Goal: Navigation & Orientation: Find specific page/section

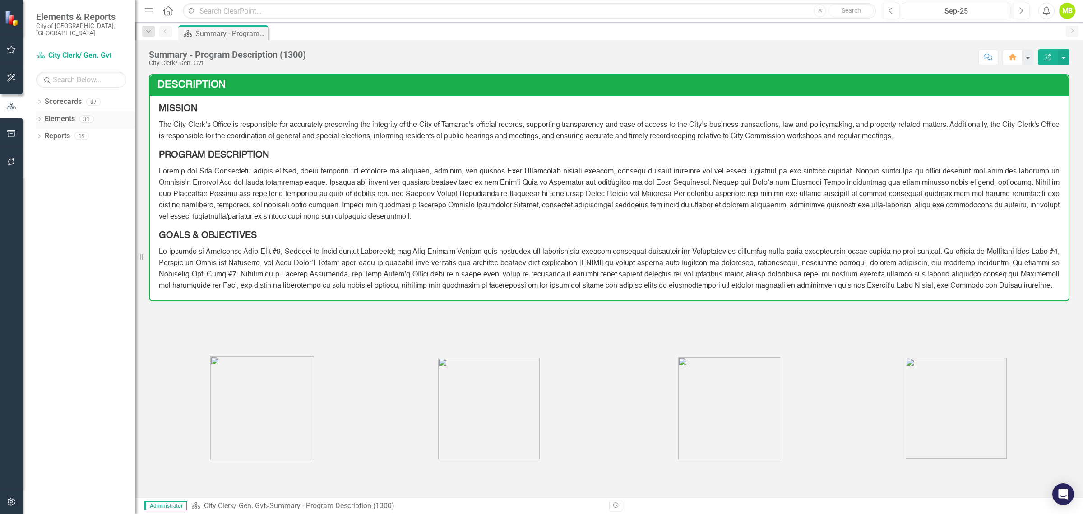
click at [39, 117] on icon "Dropdown" at bounding box center [39, 119] width 6 height 5
click at [39, 100] on icon "Dropdown" at bounding box center [39, 102] width 6 height 5
click at [44, 116] on icon "Dropdown" at bounding box center [44, 118] width 7 height 5
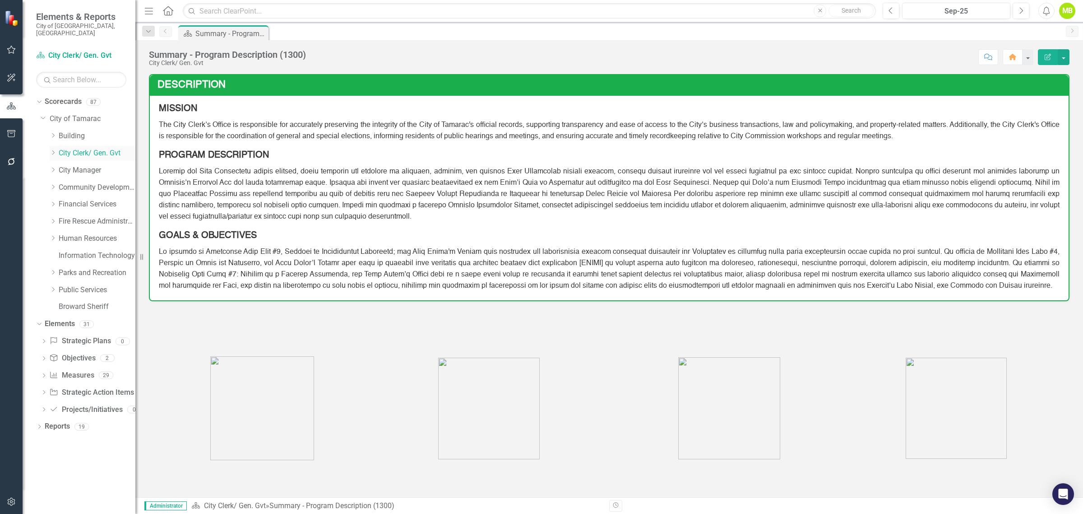
click at [53, 150] on icon "Dropdown" at bounding box center [53, 152] width 7 height 5
click at [91, 165] on link "Agenda and Meeting" at bounding box center [102, 170] width 68 height 10
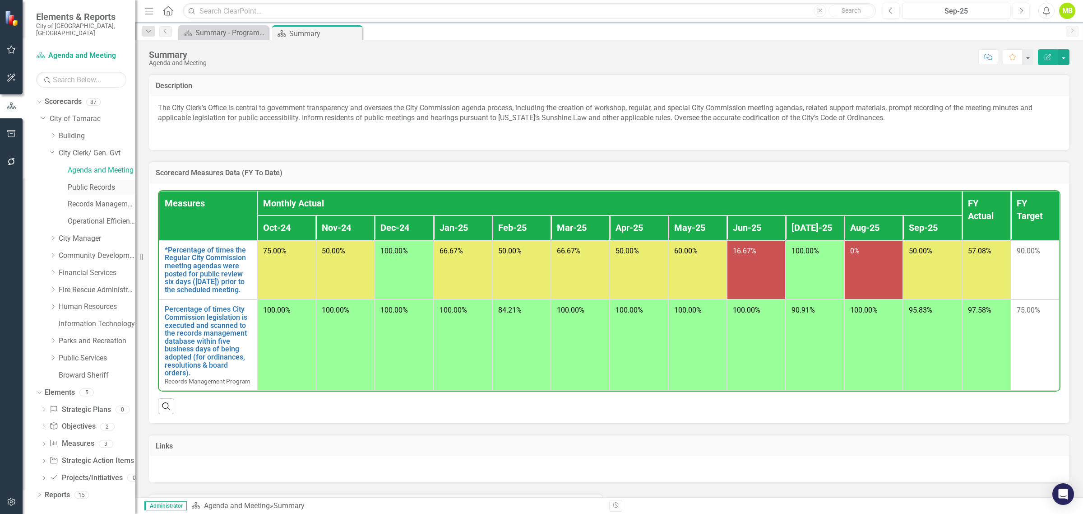
click at [84, 182] on link "Public Records" at bounding box center [102, 187] width 68 height 10
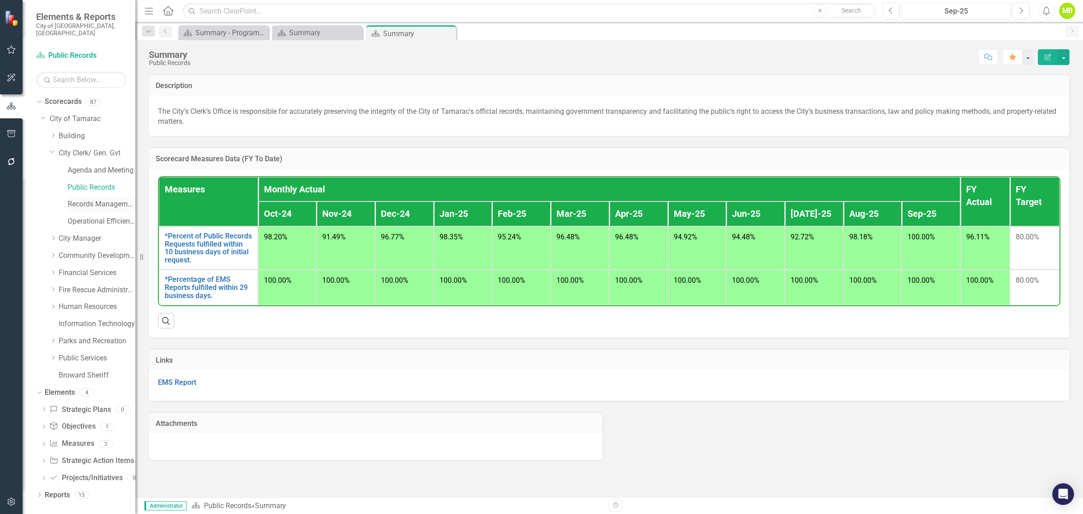
click at [86, 199] on link "Records Management Program" at bounding box center [102, 204] width 68 height 10
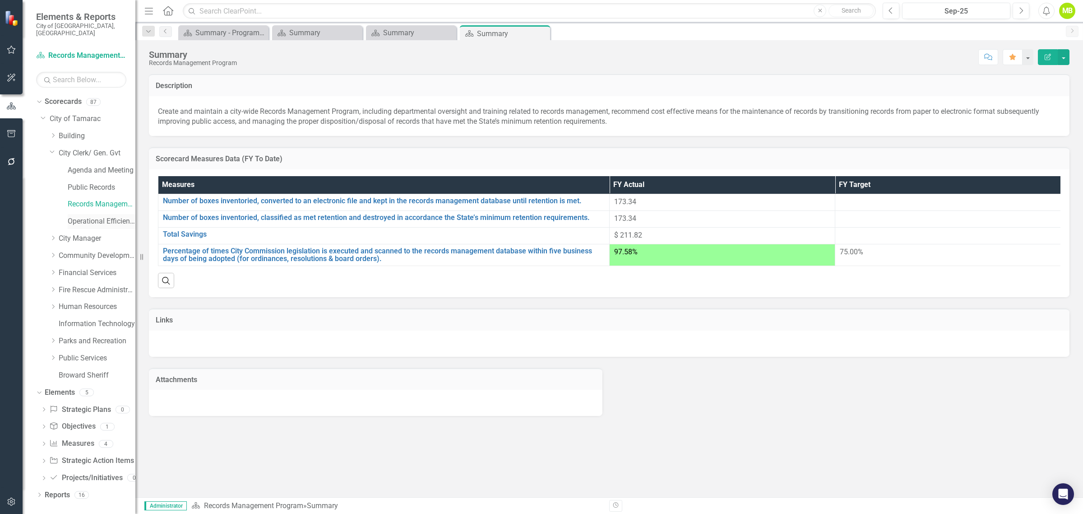
click at [94, 216] on link "Operational Efficiency" at bounding box center [102, 221] width 68 height 10
